Goal: Answer question/provide support: Share knowledge or assist other users

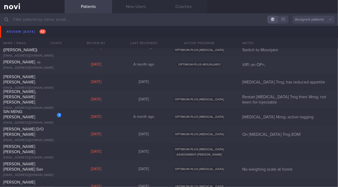
scroll to position [2201, 0]
click at [24, 114] on div "SIN MENG [PERSON_NAME]" at bounding box center [31, 114] width 57 height 11
select select "8"
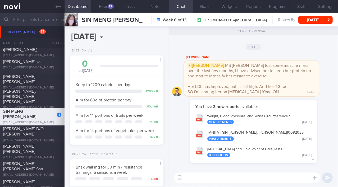
scroll to position [48, 81]
click at [108, 6] on div "72" at bounding box center [111, 6] width 6 height 4
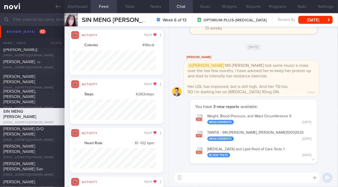
scroll to position [264144, 264082]
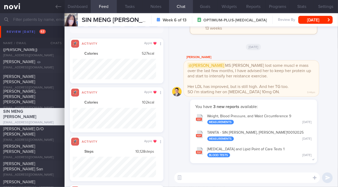
click at [281, 179] on textarea at bounding box center [247, 177] width 146 height 11
click at [274, 6] on button "Programs" at bounding box center [277, 6] width 24 height 13
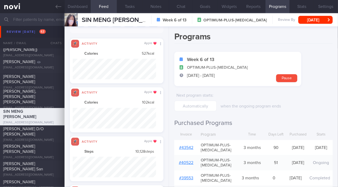
click at [188, 149] on link "# 43542" at bounding box center [186, 148] width 14 height 4
click at [182, 5] on button "Chat" at bounding box center [181, 6] width 24 height 13
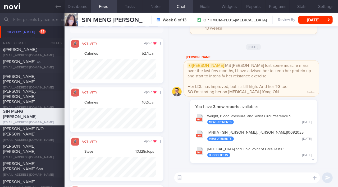
click at [226, 177] on textarea at bounding box center [247, 177] width 146 height 11
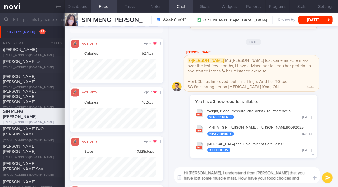
scroll to position [4, 0]
type textarea "Hi [PERSON_NAME], I understand from [PERSON_NAME] that you have lost some muscl…"
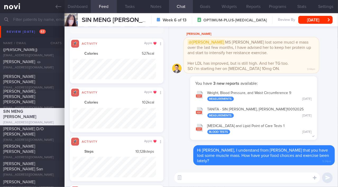
scroll to position [0, 0]
click at [308, 22] on button "[DATE]" at bounding box center [315, 20] width 34 height 8
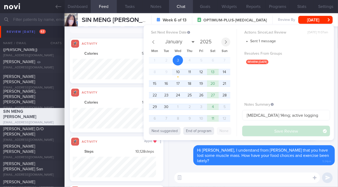
click at [226, 42] on icon at bounding box center [226, 42] width 4 height 4
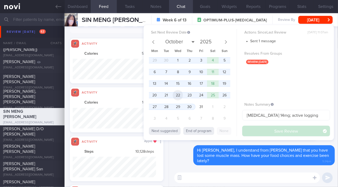
click at [178, 96] on span "22" at bounding box center [177, 95] width 10 height 10
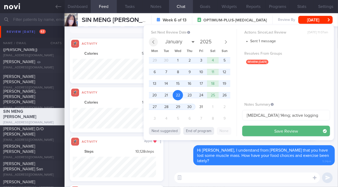
click at [150, 42] on span at bounding box center [153, 42] width 9 height 9
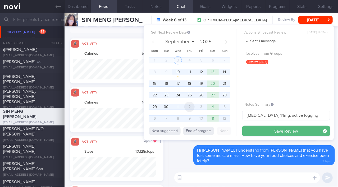
click at [188, 107] on span "2" at bounding box center [189, 107] width 10 height 10
select select "9"
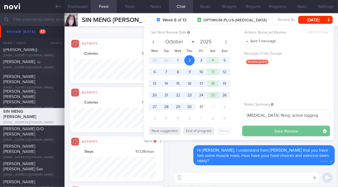
click at [266, 132] on button "Save Review" at bounding box center [286, 131] width 88 height 11
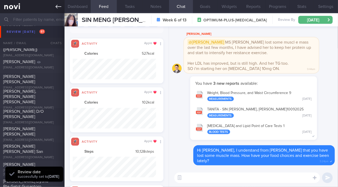
click at [59, 7] on icon at bounding box center [58, 7] width 6 height 6
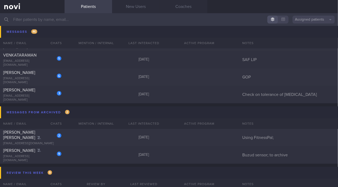
scroll to position [3635, 0]
click at [29, 157] on div "[EMAIL_ADDRESS][DOMAIN_NAME]" at bounding box center [32, 158] width 58 height 8
select select "8"
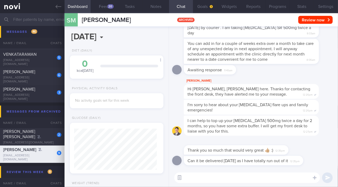
click at [179, 178] on icon "button" at bounding box center [179, 178] width 2 height 2
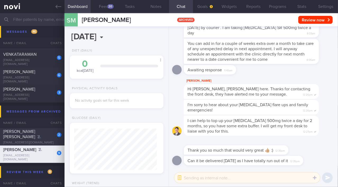
click at [20, 135] on div "[PERSON_NAME] [PERSON_NAME]" at bounding box center [31, 134] width 57 height 11
type input "Using FitnessPal;"
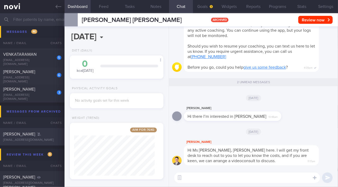
scroll to position [48, 81]
click at [55, 6] on link at bounding box center [32, 6] width 64 height 13
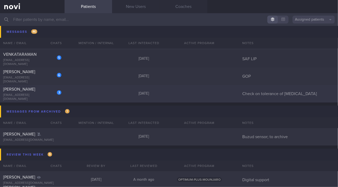
click at [18, 96] on div "[EMAIL_ADDRESS][DOMAIN_NAME]" at bounding box center [32, 97] width 58 height 8
select select "8"
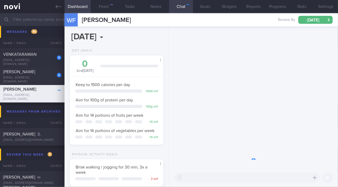
scroll to position [48, 81]
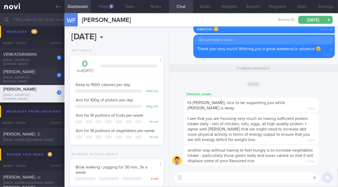
click at [35, 74] on div "[PERSON_NAME]" at bounding box center [31, 71] width 57 height 5
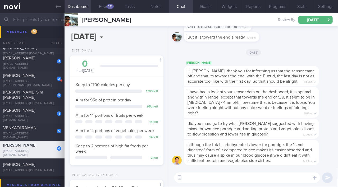
scroll to position [3556, 0]
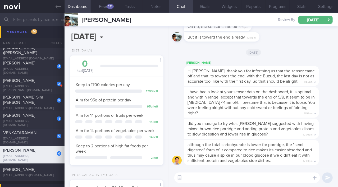
click at [35, 133] on span "VENKATARAMAN" at bounding box center [19, 133] width 33 height 4
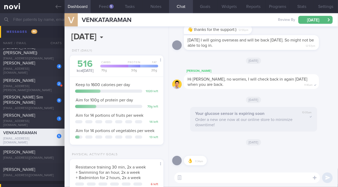
scroll to position [41, 83]
click at [105, 7] on button "Feed 5" at bounding box center [104, 6] width 26 height 13
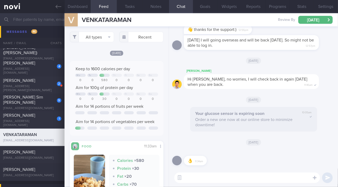
scroll to position [41, 83]
click at [35, 117] on div "[PERSON_NAME]" at bounding box center [31, 115] width 57 height 5
type input "On Buzud; increase [MEDICAL_DATA] 14mg daily ([DATE] onwards); appt [DATE]"
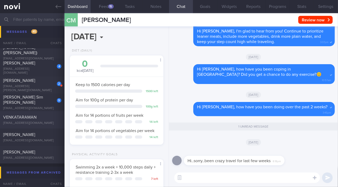
scroll to position [41, 83]
click at [103, 5] on button "Feed 15" at bounding box center [104, 6] width 26 height 13
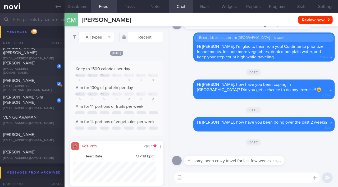
scroll to position [264144, 264082]
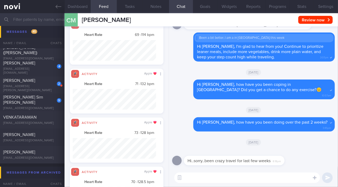
click at [198, 180] on textarea at bounding box center [247, 177] width 146 height 11
click at [281, 10] on button "Programs" at bounding box center [277, 6] width 24 height 13
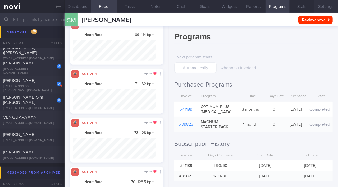
click at [324, 3] on button "Settings" at bounding box center [326, 6] width 24 height 13
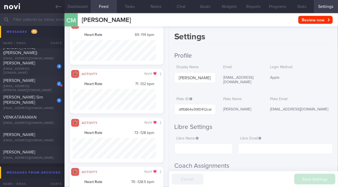
drag, startPoint x: 222, startPoint y: 108, endPoint x: 240, endPoint y: 113, distance: 19.3
click at [240, 113] on div "[PERSON_NAME]" at bounding box center [241, 109] width 41 height 11
copy div "[PERSON_NAME]"
drag, startPoint x: 267, startPoint y: 108, endPoint x: 310, endPoint y: 105, distance: 43.4
click at [310, 105] on div "[EMAIL_ADDRESS][DOMAIN_NAME]" at bounding box center [300, 109] width 65 height 11
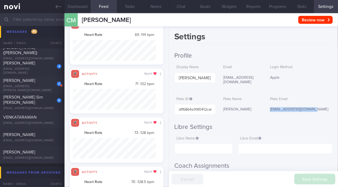
copy div "[EMAIL_ADDRESS][DOMAIN_NAME]"
click at [181, 6] on button "Chat" at bounding box center [181, 6] width 24 height 13
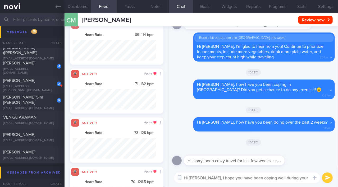
click at [307, 180] on textarea "Hi [PERSON_NAME], I hope you have been coping well during your travels!" at bounding box center [247, 177] width 146 height 11
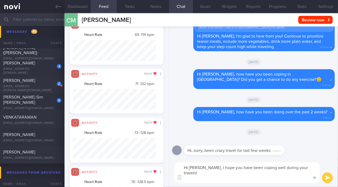
paste textarea "I noticed that you don’t have any upcoming appointments scheduled with Dr. Y. W…"
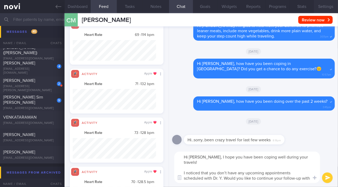
click at [325, 7] on button "Settings" at bounding box center [326, 6] width 24 height 13
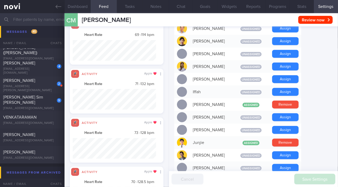
scroll to position [188, 0]
click at [176, 5] on button "Chat" at bounding box center [181, 6] width 24 height 13
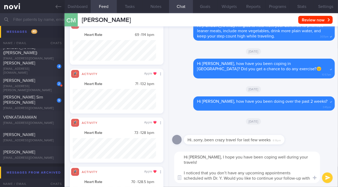
click at [219, 172] on textarea "Hi [PERSON_NAME], I hope you have been coping well during your travels! I notic…" at bounding box center [247, 167] width 146 height 31
click at [209, 178] on textarea "Hi [PERSON_NAME], I hope you have been coping well during your travels! I notic…" at bounding box center [247, 167] width 146 height 31
type textarea "Hi [PERSON_NAME], I hope you have been coping well during your travels! I notic…"
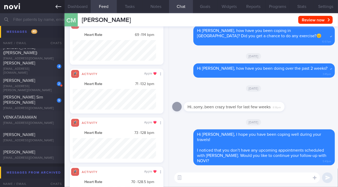
click at [59, 7] on icon at bounding box center [58, 7] width 6 height 6
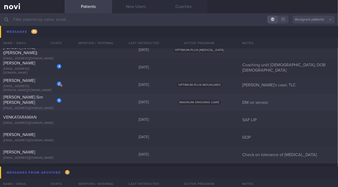
click at [33, 98] on span "[PERSON_NAME] Sim [PERSON_NAME]" at bounding box center [23, 100] width 40 height 10
select select "8"
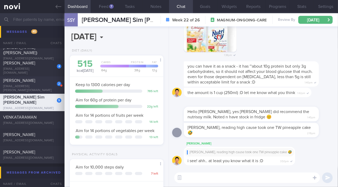
click at [47, 85] on div "2 [PERSON_NAME] [EMAIL_ADDRESS][PERSON_NAME][DOMAIN_NAME]" at bounding box center [32, 85] width 64 height 15
type input "[PERSON_NAME]'s case; TLC"
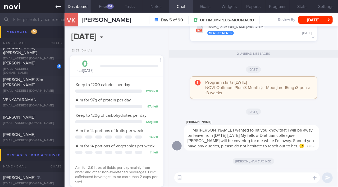
click at [59, 7] on icon at bounding box center [58, 7] width 6 height 6
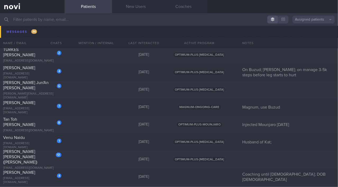
scroll to position [3492, 0]
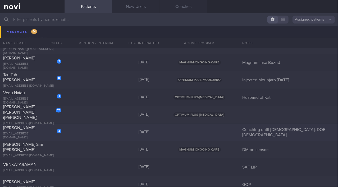
click at [33, 127] on div "[PERSON_NAME]" at bounding box center [31, 127] width 57 height 5
select select "8"
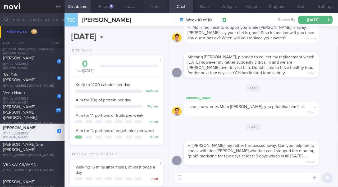
click at [155, 8] on button "Notes" at bounding box center [156, 6] width 26 height 13
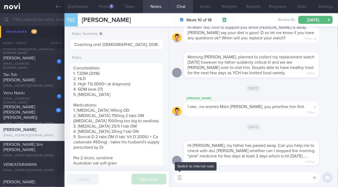
click at [181, 176] on button "button" at bounding box center [180, 178] width 10 height 10
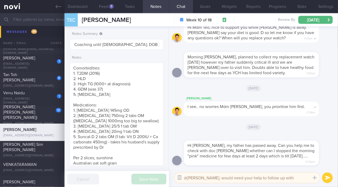
type textarea "@[PERSON_NAME], would need your help to follow up with [PERSON_NAME]!"
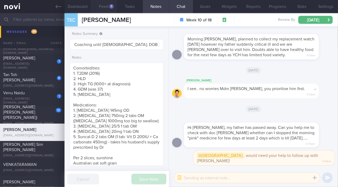
type textarea "@"
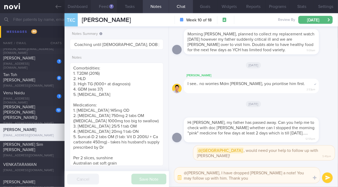
type textarea "@[PERSON_NAME], I have dropped [PERSON_NAME] a note! You may follow up with him…"
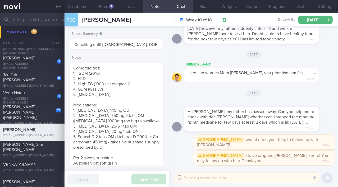
click at [178, 176] on icon "button" at bounding box center [179, 177] width 5 height 5
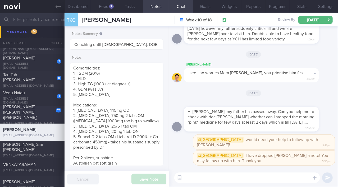
click at [32, 107] on span "[PERSON_NAME] [PERSON_NAME] ([PERSON_NAME])" at bounding box center [20, 112] width 34 height 15
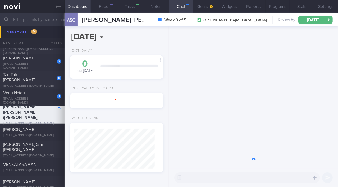
type textarea "[DEMOGRAPHIC_DATA] Woman Occupation Accountant Smoking Nil Alcohol Intake Nil C…"
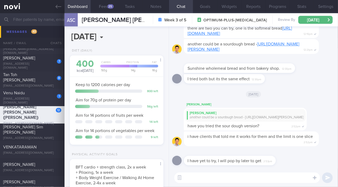
click at [41, 96] on div "Venu Naidu" at bounding box center [31, 92] width 57 height 5
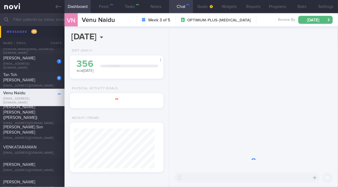
type input "Husband of Kat;"
type textarea "[DEMOGRAPHIC_DATA] [DEMOGRAPHIC_DATA] - Married with 2 kids (2.[DEMOGRAPHIC_DAT…"
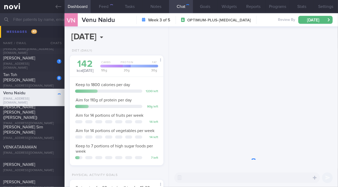
scroll to position [48, 81]
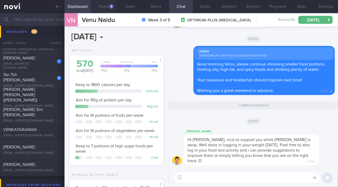
click at [105, 3] on button "Feed 4" at bounding box center [104, 6] width 26 height 13
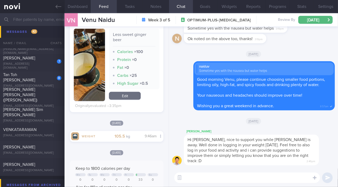
scroll to position [270, 0]
click at [74, 5] on button "Dashboard" at bounding box center [77, 6] width 26 height 13
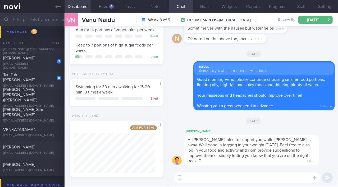
scroll to position [109, 0]
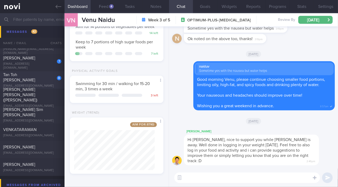
click at [31, 78] on span "Tan Toh [PERSON_NAME]" at bounding box center [19, 78] width 32 height 10
type input "Injected Mounjaro [DATE]"
type textarea "[DEMOGRAPHIC_DATA] [DEMOGRAPHIC_DATA] - Married Occupation Chief Investment Off…"
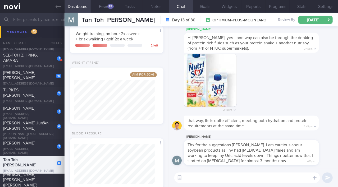
click at [36, 144] on div "[PERSON_NAME]" at bounding box center [31, 143] width 57 height 5
type input "Magnum, use Buzud"
type textarea "[DEMOGRAPHIC_DATA] [DEMOGRAPHIC_DATA] Occupation - Middle Management - Counsell…"
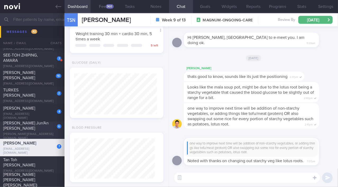
click at [35, 130] on div "[PERSON_NAME] Jun'An [PERSON_NAME]" at bounding box center [31, 125] width 57 height 11
type textarea "[DEMOGRAPHIC_DATA] [DEMOGRAPHIC_DATA] - Married with 1 daughter (1 year 7 month…"
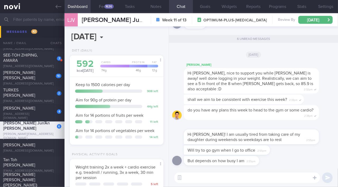
click at [24, 111] on div "[PERSON_NAME]" at bounding box center [31, 108] width 57 height 5
type input "On Buzud; [PERSON_NAME]; on manage 3-5k steps before leg starts to hurt"
type textarea "[DEMOGRAPHIC_DATA] [DEMOGRAPHIC_DATA] - Wife of [PERSON_NAME] - Married with 2 …"
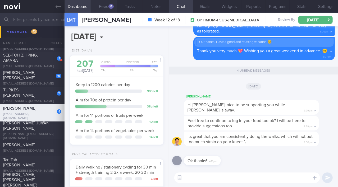
click at [104, 7] on button "Feed 14" at bounding box center [104, 6] width 26 height 13
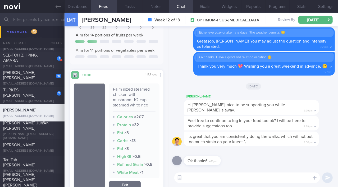
scroll to position [77, 0]
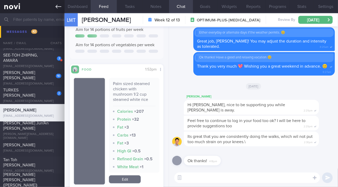
click at [57, 7] on icon at bounding box center [58, 7] width 6 height 6
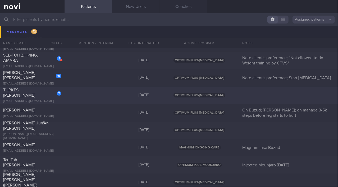
click at [36, 99] on div "[EMAIL_ADDRESS][DOMAIN_NAME]" at bounding box center [32, 101] width 58 height 4
select select "8"
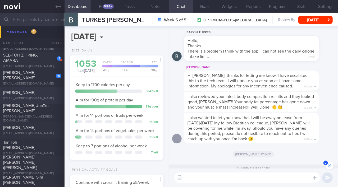
scroll to position [-59, 0]
click at [151, 8] on button "Notes" at bounding box center [156, 6] width 26 height 13
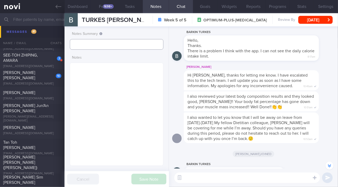
click at [108, 43] on input "text" at bounding box center [117, 44] width 94 height 11
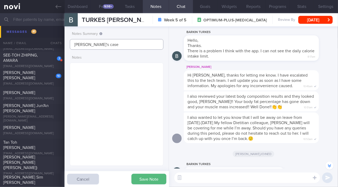
type input "[PERSON_NAME]'s case"
click at [148, 179] on button "Save Note" at bounding box center [148, 179] width 35 height 11
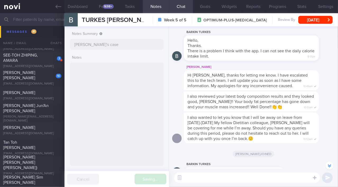
type input "[PERSON_NAME]'s case"
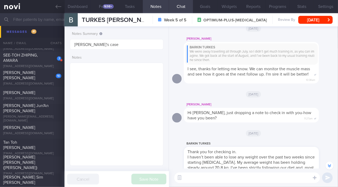
scroll to position [-409, 0]
click at [103, 7] on div "1698+" at bounding box center [108, 6] width 11 height 4
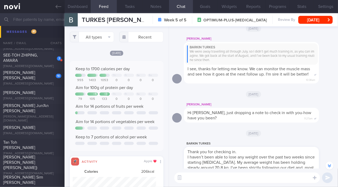
scroll to position [20, 83]
click at [93, 36] on button "All types" at bounding box center [92, 37] width 44 height 11
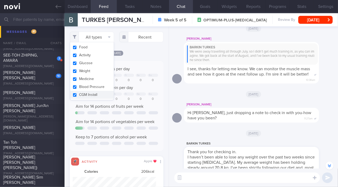
click at [74, 56] on input "checkbox" at bounding box center [75, 55] width 4 height 3
checkbox input "false"
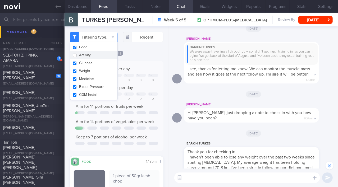
click at [145, 56] on div "[DATE]" at bounding box center [117, 53] width 94 height 6
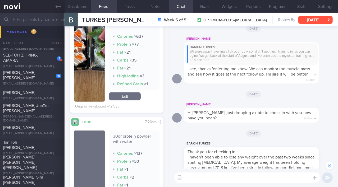
click at [315, 21] on button "[DATE]" at bounding box center [315, 20] width 34 height 8
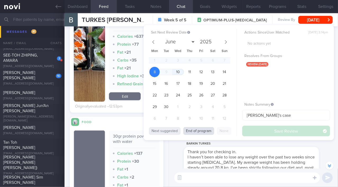
click at [200, 129] on button "End of program" at bounding box center [198, 131] width 31 height 8
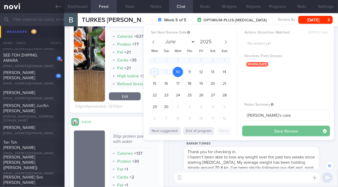
click at [274, 128] on button "Save Review" at bounding box center [286, 131] width 88 height 11
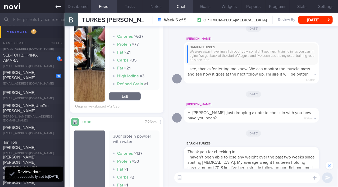
click at [55, 9] on icon at bounding box center [58, 7] width 6 height 6
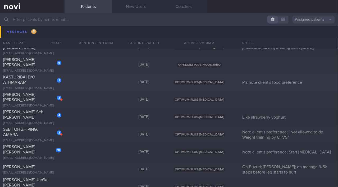
click at [27, 78] on span "KASTURIBAI D/O ATHMARAM" at bounding box center [19, 80] width 32 height 10
select select "8"
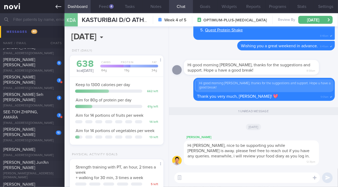
click at [56, 10] on link at bounding box center [32, 6] width 64 height 13
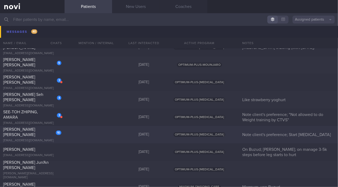
click at [41, 137] on div "[PERSON_NAME] [PERSON_NAME]" at bounding box center [31, 132] width 57 height 11
select select "8"
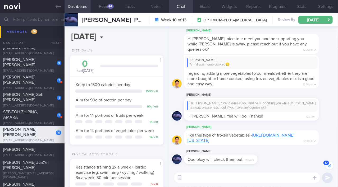
scroll to position [-52, 0]
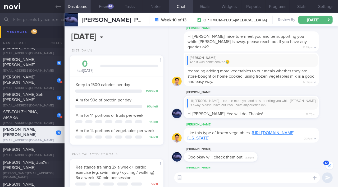
click at [294, 133] on link "[URL][DOMAIN_NAME][US_STATE]" at bounding box center [240, 136] width 107 height 10
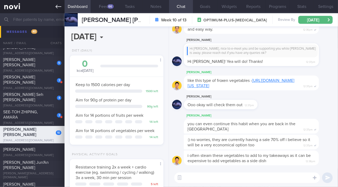
click at [55, 9] on icon at bounding box center [58, 7] width 6 height 6
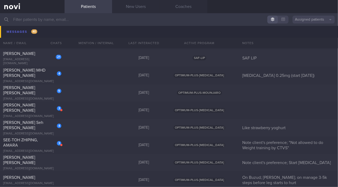
scroll to position [3305, 0]
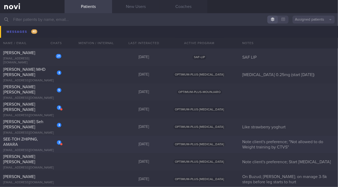
click at [24, 142] on div "SEE-TOH ZHIPING, AMARA" at bounding box center [31, 142] width 57 height 11
select select "8"
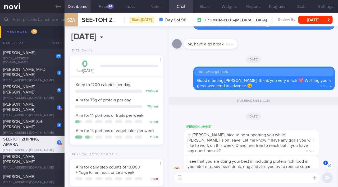
scroll to position [-71, 0]
click at [56, 8] on icon at bounding box center [58, 7] width 6 height 6
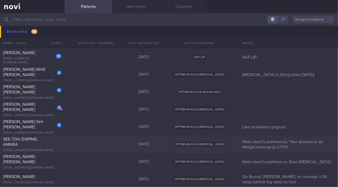
click at [36, 143] on div "SEE-TOH ZHIPING, AMARA" at bounding box center [31, 142] width 57 height 11
select select "8"
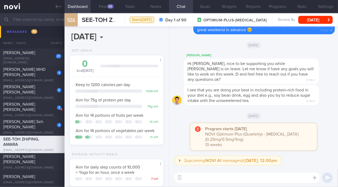
scroll to position [40, 81]
click at [318, 20] on button "[DATE]" at bounding box center [315, 20] width 34 height 8
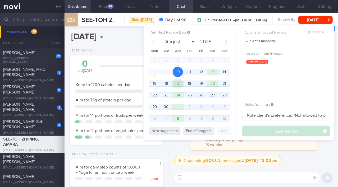
click at [177, 82] on span "17" at bounding box center [177, 83] width 10 height 10
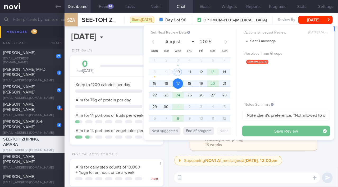
click at [289, 130] on button "Save Review" at bounding box center [286, 131] width 88 height 11
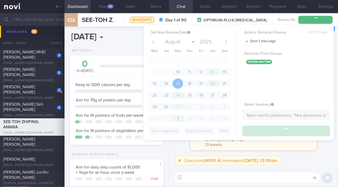
scroll to position [3288, 0]
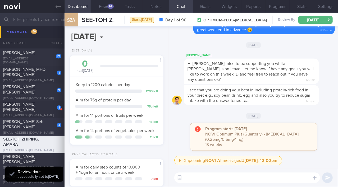
click at [30, 126] on div "[PERSON_NAME] Seh [PERSON_NAME]" at bounding box center [31, 124] width 57 height 11
type input "Like strawberry yoghurt"
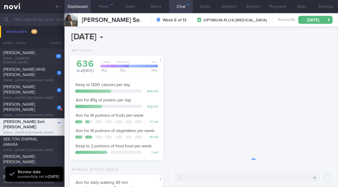
scroll to position [40, 81]
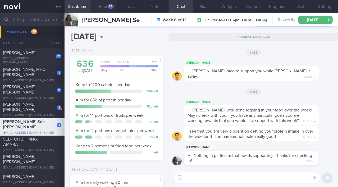
click at [105, 8] on button "Feed 24" at bounding box center [104, 6] width 26 height 13
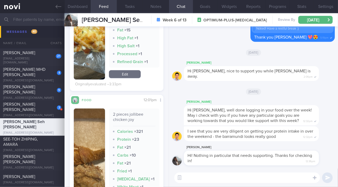
scroll to position [190, 0]
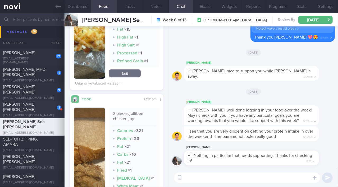
click at [36, 107] on div "[PERSON_NAME] [PERSON_NAME]" at bounding box center [31, 107] width 57 height 11
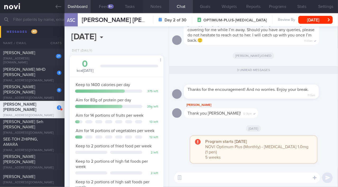
click at [151, 6] on button "Notes" at bounding box center [156, 6] width 26 height 13
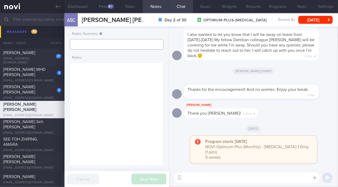
click at [107, 45] on input "text" at bounding box center [117, 44] width 94 height 11
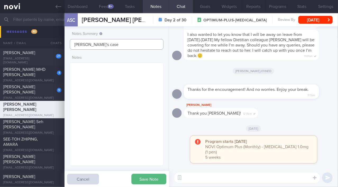
type input "[PERSON_NAME]'s case"
click at [147, 178] on button "Save Note" at bounding box center [148, 179] width 35 height 11
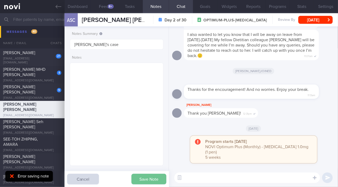
click at [149, 180] on button "Save Note" at bounding box center [148, 179] width 35 height 11
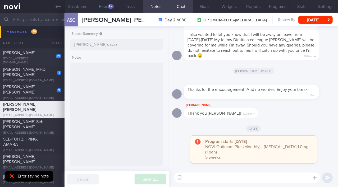
type input "[PERSON_NAME]'s case"
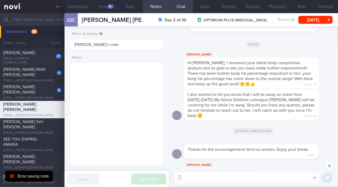
scroll to position [-64, 0]
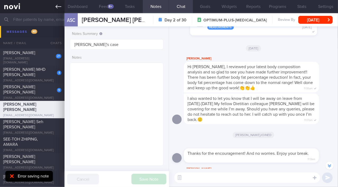
click at [54, 7] on link at bounding box center [32, 6] width 64 height 13
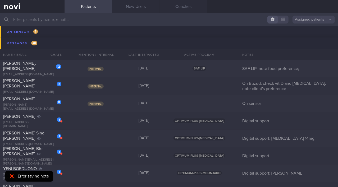
scroll to position [2857, 0]
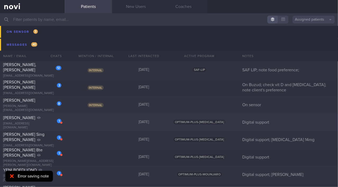
click at [17, 120] on span "[PERSON_NAME]" at bounding box center [19, 118] width 32 height 4
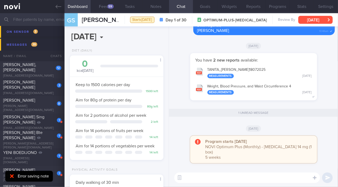
click at [318, 20] on button "[DATE]" at bounding box center [315, 20] width 34 height 8
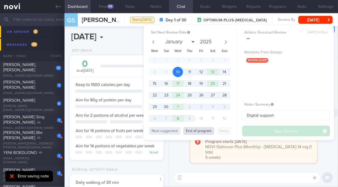
click at [204, 132] on button "End of program" at bounding box center [198, 131] width 31 height 8
select select "9"
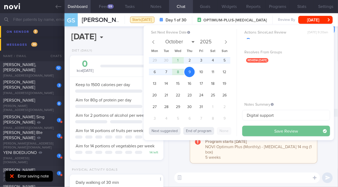
click at [295, 130] on button "Save Review" at bounding box center [286, 131] width 88 height 11
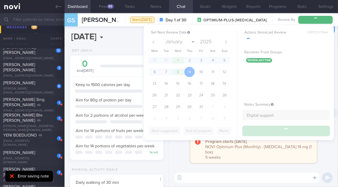
scroll to position [2839, 0]
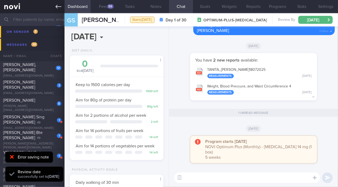
click at [56, 7] on icon at bounding box center [58, 7] width 6 height 4
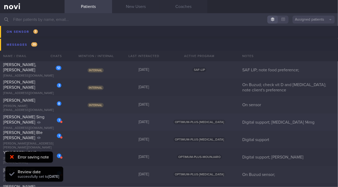
click at [20, 121] on div "[PERSON_NAME] Sing [PERSON_NAME]" at bounding box center [31, 119] width 57 height 11
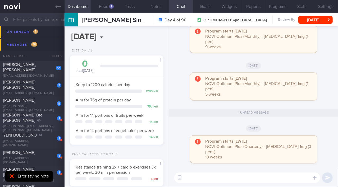
scroll to position [48, 81]
click at [320, 21] on button "[DATE]" at bounding box center [315, 20] width 34 height 8
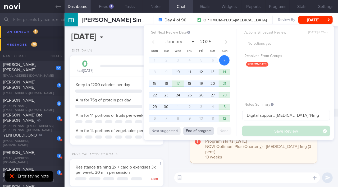
click at [206, 130] on button "End of program" at bounding box center [198, 131] width 31 height 8
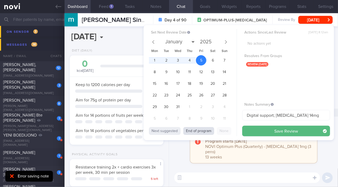
select select "11"
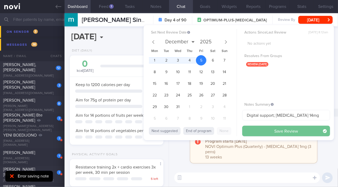
click at [295, 130] on button "Save Review" at bounding box center [286, 131] width 88 height 11
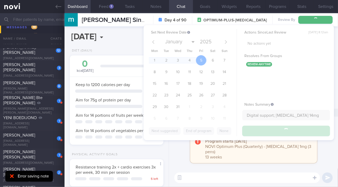
scroll to position [2822, 0]
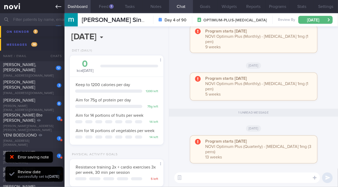
click at [57, 6] on icon at bounding box center [58, 7] width 6 height 4
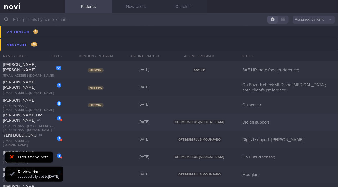
click at [24, 126] on div "[PERSON_NAME][EMAIL_ADDRESS][PERSON_NAME][DOMAIN_NAME]" at bounding box center [32, 128] width 58 height 8
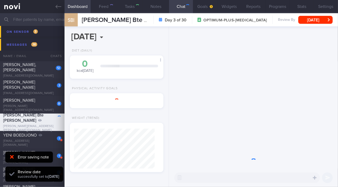
scroll to position [264117, 264084]
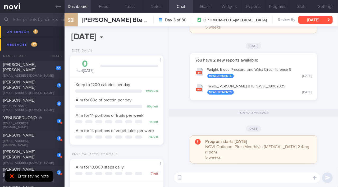
click at [316, 20] on button "[DATE]" at bounding box center [315, 20] width 34 height 8
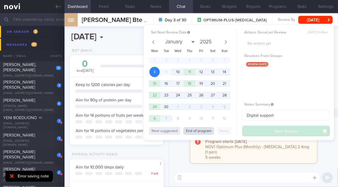
click at [204, 134] on button "End of program" at bounding box center [198, 131] width 31 height 8
select select "9"
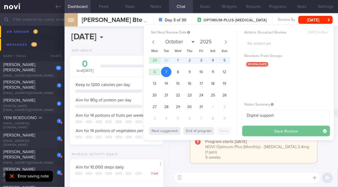
click at [283, 129] on button "Save Review" at bounding box center [286, 131] width 88 height 11
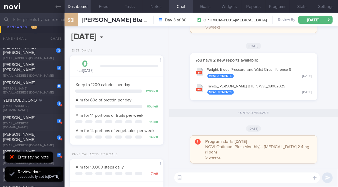
scroll to position [2804, 0]
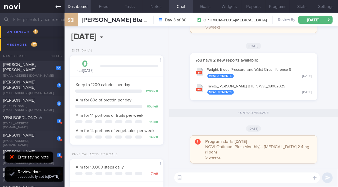
click at [54, 8] on link at bounding box center [32, 6] width 64 height 13
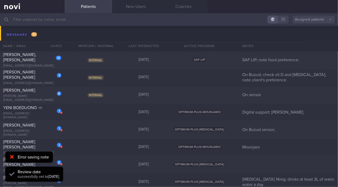
scroll to position [2814, 0]
click at [17, 114] on div "[EMAIL_ADDRESS][DOMAIN_NAME]" at bounding box center [32, 116] width 58 height 8
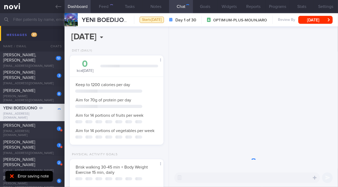
scroll to position [48, 81]
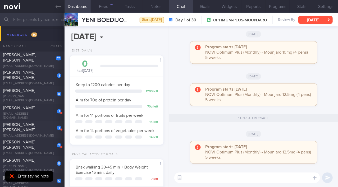
click at [316, 21] on button "[DATE]" at bounding box center [315, 20] width 34 height 8
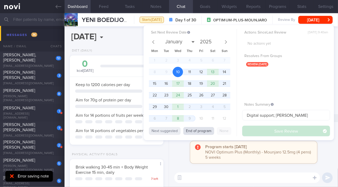
click at [203, 131] on button "End of program" at bounding box center [198, 131] width 31 height 8
select select "9"
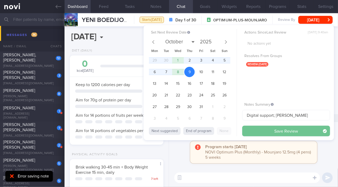
click at [283, 131] on button "Save Review" at bounding box center [286, 131] width 88 height 11
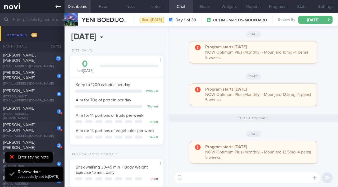
click at [54, 7] on link at bounding box center [32, 6] width 64 height 13
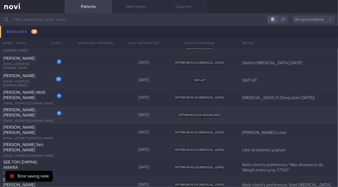
click at [20, 119] on div "[EMAIL_ADDRESS][DOMAIN_NAME]" at bounding box center [32, 121] width 58 height 4
select select "8"
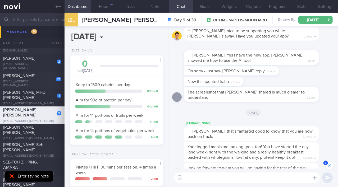
scroll to position [-5, 0]
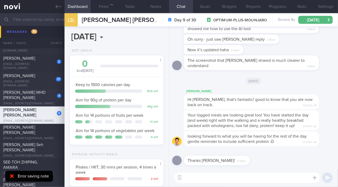
click at [21, 95] on span "[PERSON_NAME] MHD [PERSON_NAME]" at bounding box center [24, 95] width 42 height 10
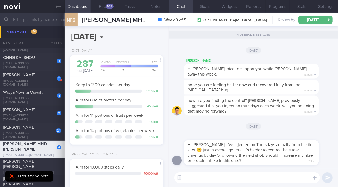
scroll to position [3074, 0]
click at [31, 129] on div "[PERSON_NAME]" at bounding box center [31, 126] width 57 height 5
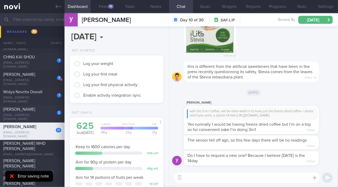
click at [25, 116] on div "[EMAIL_ADDRESS][DOMAIN_NAME]" at bounding box center [32, 117] width 58 height 8
type input "Started [MEDICAL_DATA] [DATE]"
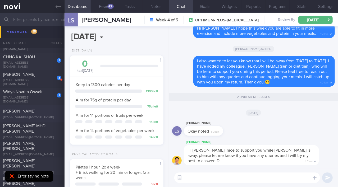
scroll to position [48, 81]
click at [102, 5] on button "Feed 62" at bounding box center [104, 6] width 26 height 13
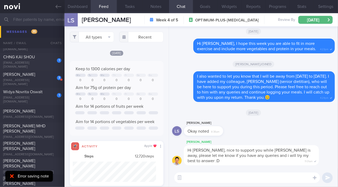
scroll to position [20, 83]
click at [58, 5] on icon at bounding box center [58, 7] width 6 height 6
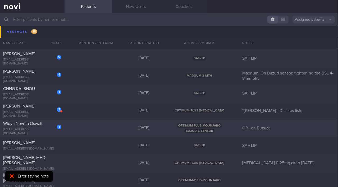
click at [19, 126] on span "Widya Novrita Oswalt" at bounding box center [22, 124] width 39 height 4
select select "8"
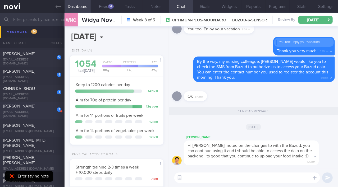
click at [22, 113] on div "[EMAIL_ADDRESS][DOMAIN_NAME]" at bounding box center [32, 114] width 58 height 8
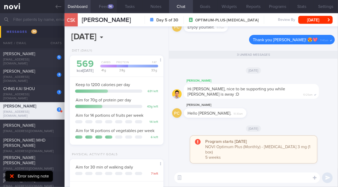
click at [108, 8] on div "36" at bounding box center [111, 6] width 6 height 4
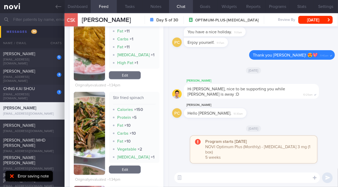
click at [36, 92] on div "CHNG KAI SHOU" at bounding box center [31, 88] width 57 height 5
type input "SAF LIP"
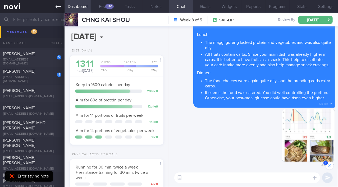
click at [56, 7] on icon at bounding box center [58, 7] width 6 height 4
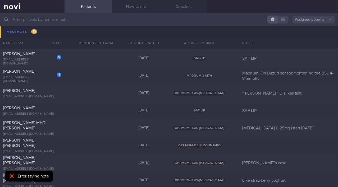
click at [37, 77] on div "4 [PERSON_NAME] [EMAIL_ADDRESS][DOMAIN_NAME]" at bounding box center [32, 76] width 64 height 15
select select "8"
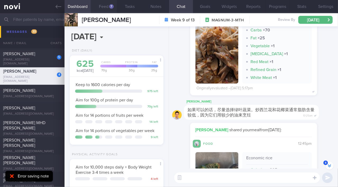
click at [103, 6] on button "Feed 7" at bounding box center [104, 6] width 26 height 13
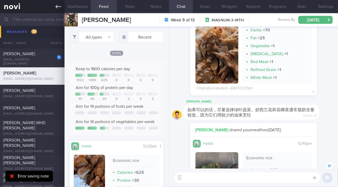
click at [55, 6] on link at bounding box center [32, 6] width 64 height 13
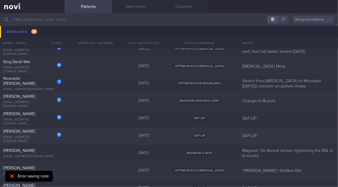
click at [33, 134] on div "[PERSON_NAME]" at bounding box center [31, 131] width 57 height 5
select select "8"
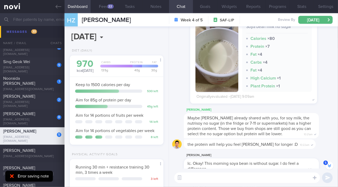
scroll to position [-17, 0]
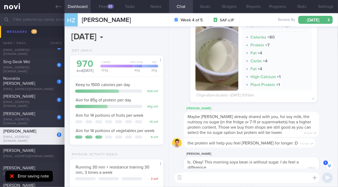
click at [30, 119] on div "8 Sim Kang Wee Sky [EMAIL_ADDRESS][DOMAIN_NAME]" at bounding box center [32, 118] width 64 height 15
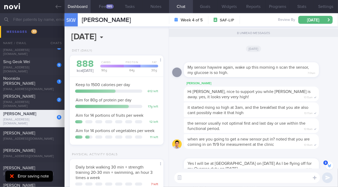
scroll to position [-96, 0]
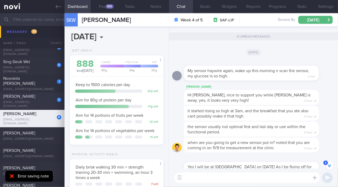
click at [27, 99] on span "[PERSON_NAME]" at bounding box center [19, 97] width 32 height 4
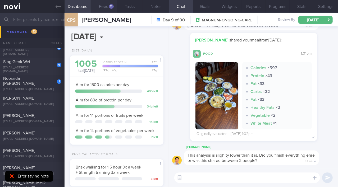
click at [103, 7] on button "Feed 11" at bounding box center [104, 6] width 26 height 13
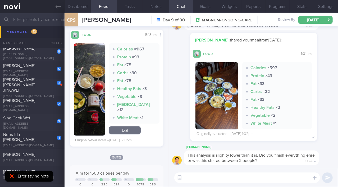
scroll to position [2906, 0]
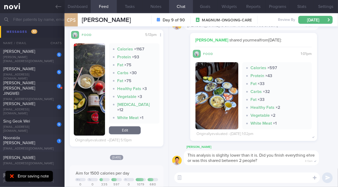
click at [33, 140] on div "Nooraida [PERSON_NAME]" at bounding box center [31, 140] width 57 height 11
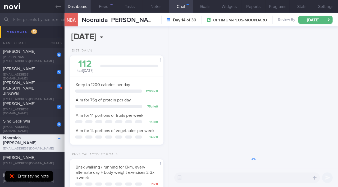
scroll to position [264117, 264084]
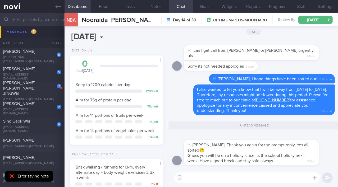
type input "Change to Buzud;"
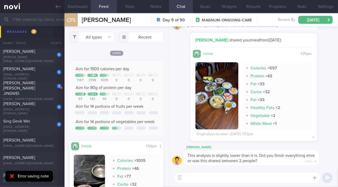
click at [36, 21] on input "text" at bounding box center [169, 19] width 338 height 13
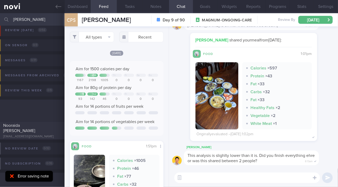
scroll to position [20, 0]
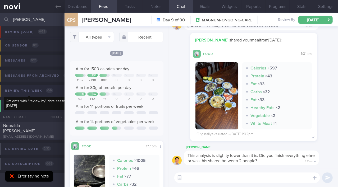
drag, startPoint x: 36, startPoint y: 21, endPoint x: 23, endPoint y: 92, distance: 72.3
click at [23, 92] on div "[PERSON_NAME] Assigned patients Assigned patients All active patients Archived …" at bounding box center [169, 100] width 338 height 174
type input "[PERSON_NAME]"
click at [20, 134] on div "Nooraida [PERSON_NAME] [EMAIL_ADDRESS][DOMAIN_NAME]" at bounding box center [32, 131] width 64 height 16
type input "Switch from [MEDICAL_DATA] to Mounjaro ([DATE]); concern on protein intake"
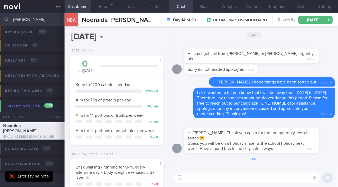
scroll to position [48, 81]
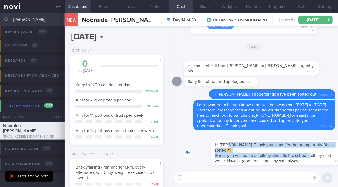
drag, startPoint x: 202, startPoint y: 147, endPoint x: 283, endPoint y: 155, distance: 81.5
click at [283, 155] on div "Hi [PERSON_NAME]. Thank you again for the prompt reply. Yes all sorted😊 Guess y…" at bounding box center [259, 150] width 151 height 32
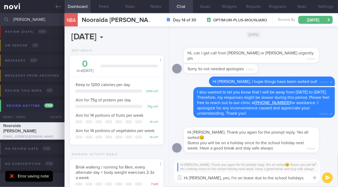
drag, startPoint x: 199, startPoint y: 176, endPoint x: 281, endPoint y: 178, distance: 82.2
click at [281, 178] on textarea "Hi [PERSON_NAME], yes, I'm on leave due to the school holidays." at bounding box center [247, 177] width 146 height 11
paste textarea "Yes, I’m on leave because of the school holidays. I have three children at home."
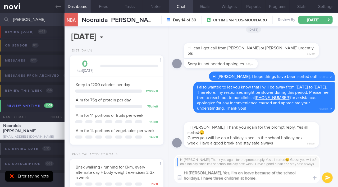
scroll to position [0, 0]
click at [201, 171] on textarea "Hi [PERSON_NAME], Yes, I’m on leave because of the school holidays. I have thre…" at bounding box center [247, 175] width 146 height 16
click at [193, 179] on textarea "Hi [PERSON_NAME], yes, I’m on leave because of the school holidays. I have thre…" at bounding box center [247, 175] width 146 height 16
click at [217, 178] on textarea "Hi [PERSON_NAME], yes, I’m on leave because of the school holidays. I have 3 ki…" at bounding box center [247, 175] width 146 height 16
type textarea "Hi [PERSON_NAME], yes, I’m on leave because of the school holidays. I have 3 ki…"
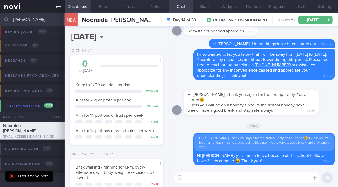
click at [54, 7] on link at bounding box center [32, 6] width 64 height 13
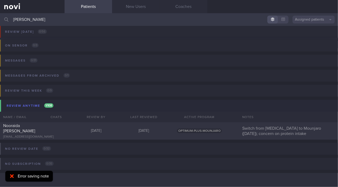
click at [34, 21] on input "[PERSON_NAME]" at bounding box center [169, 19] width 338 height 13
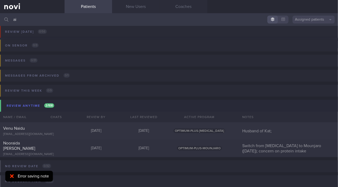
type input "a"
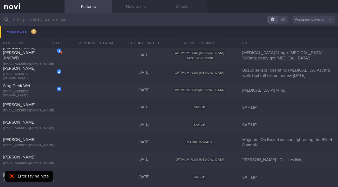
scroll to position [2897, 0]
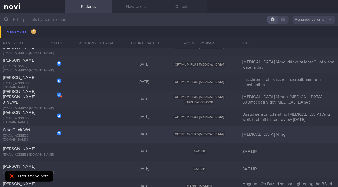
click at [35, 133] on div "Sing Geok Wei" at bounding box center [31, 129] width 57 height 5
select select "8"
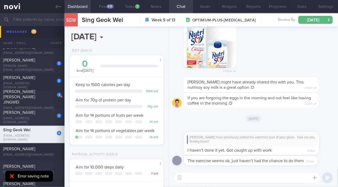
click at [31, 115] on div "[PERSON_NAME]" at bounding box center [31, 112] width 57 height 5
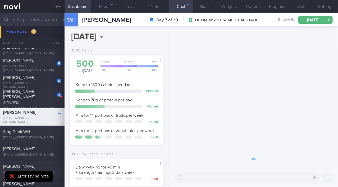
scroll to position [41, 83]
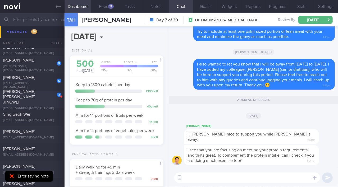
click at [34, 99] on span "[PERSON_NAME] [PERSON_NAME] JINGWEI" at bounding box center [19, 97] width 32 height 15
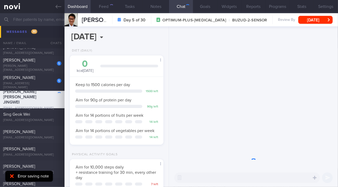
scroll to position [264117, 264084]
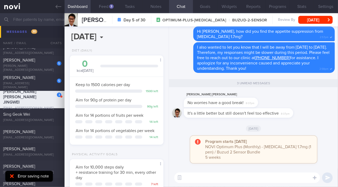
click at [33, 80] on div "[PERSON_NAME]" at bounding box center [31, 77] width 57 height 5
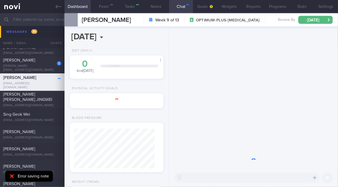
type input "has chronic reflux issue; macroalbuminuria; constipation"
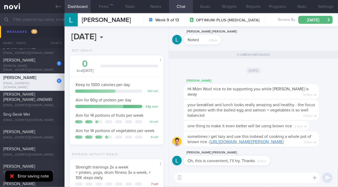
click at [283, 140] on link "[URL][DOMAIN_NAME][PERSON_NAME]" at bounding box center [246, 142] width 74 height 4
click at [59, 10] on link at bounding box center [32, 6] width 64 height 13
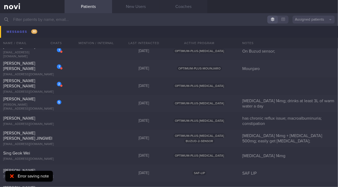
scroll to position [2852, 0]
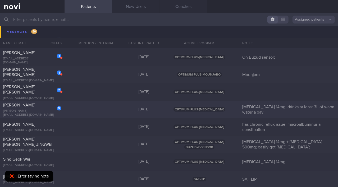
click at [30, 108] on div "[PERSON_NAME]" at bounding box center [31, 104] width 57 height 5
select select "8"
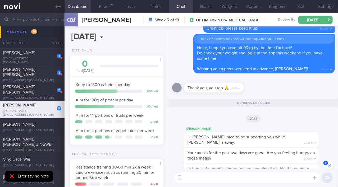
scroll to position [-106, 0]
click at [55, 8] on link at bounding box center [32, 6] width 64 height 13
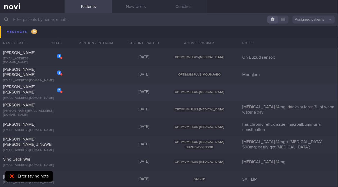
click at [28, 97] on div "2 [PERSON_NAME] [PERSON_NAME] [EMAIL_ADDRESS][DOMAIN_NAME] [DATE] OPTIMUM-PLUS-…" at bounding box center [169, 91] width 338 height 17
select select "8"
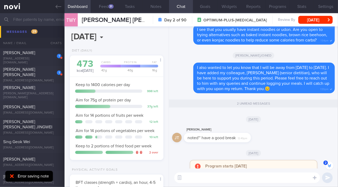
scroll to position [-38, 0]
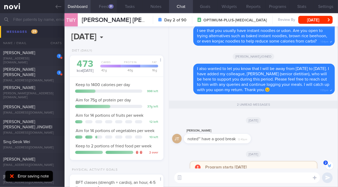
click at [108, 5] on div "31" at bounding box center [110, 6] width 5 height 4
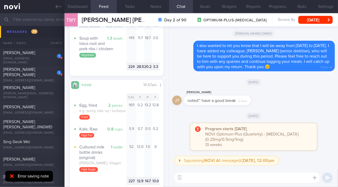
scroll to position [157, 0]
click at [25, 79] on div "[EMAIL_ADDRESS][DOMAIN_NAME]" at bounding box center [32, 81] width 58 height 4
type input "Mounjaro"
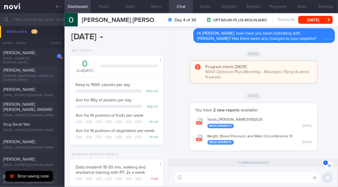
scroll to position [-45, 0]
click at [59, 7] on icon at bounding box center [58, 7] width 6 height 6
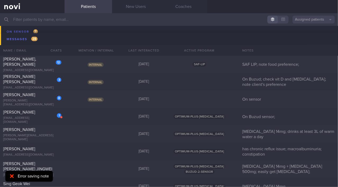
scroll to position [2789, 0]
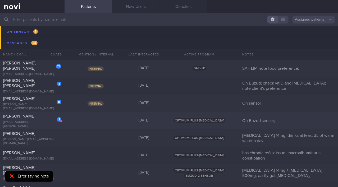
click at [30, 117] on span "[PERSON_NAME]" at bounding box center [19, 116] width 32 height 4
select select "8"
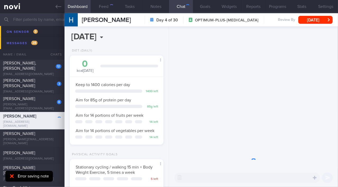
scroll to position [264124, 264082]
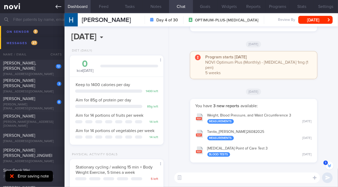
click at [63, 7] on link at bounding box center [32, 6] width 64 height 13
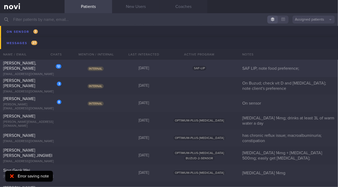
click at [20, 69] on div "[PERSON_NAME], [PERSON_NAME]" at bounding box center [31, 65] width 57 height 11
select select "8"
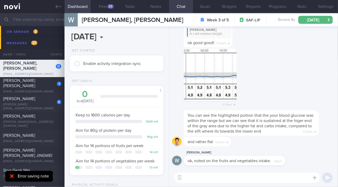
click at [201, 78] on img "button" at bounding box center [210, 75] width 53 height 53
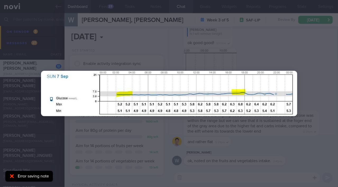
click at [292, 142] on div at bounding box center [169, 93] width 298 height 187
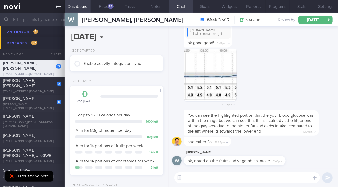
click at [59, 8] on icon at bounding box center [58, 7] width 6 height 6
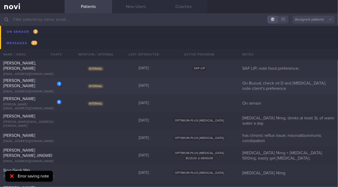
click at [35, 90] on div "[EMAIL_ADDRESS][DOMAIN_NAME]" at bounding box center [32, 92] width 58 height 4
select select "8"
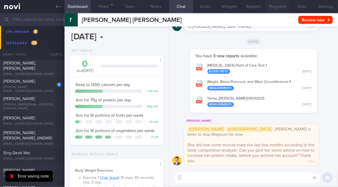
click at [281, 7] on button "Programs" at bounding box center [277, 6] width 24 height 13
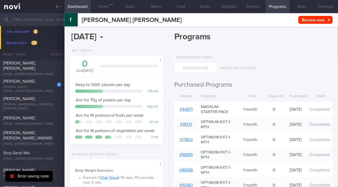
click at [187, 111] on link "# 44871" at bounding box center [186, 109] width 13 height 4
click at [57, 9] on icon at bounding box center [58, 7] width 6 height 6
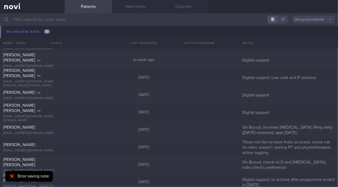
scroll to position [5846, 0]
